Goal: Transaction & Acquisition: Obtain resource

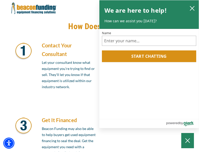
scroll to position [430, 0]
